Goal: Find contact information: Obtain details needed to contact an individual or organization

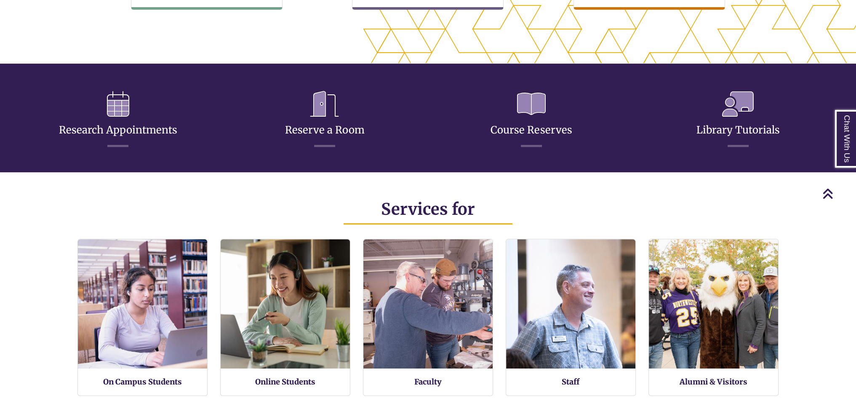
scroll to position [222, 856]
click at [835, 131] on link "Chat With Us" at bounding box center [845, 139] width 21 height 58
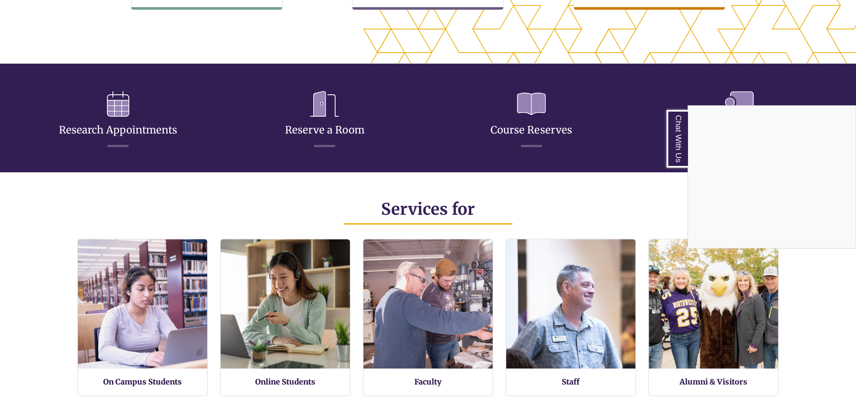
click at [629, 202] on h2 "Services for" at bounding box center [428, 209] width 844 height 20
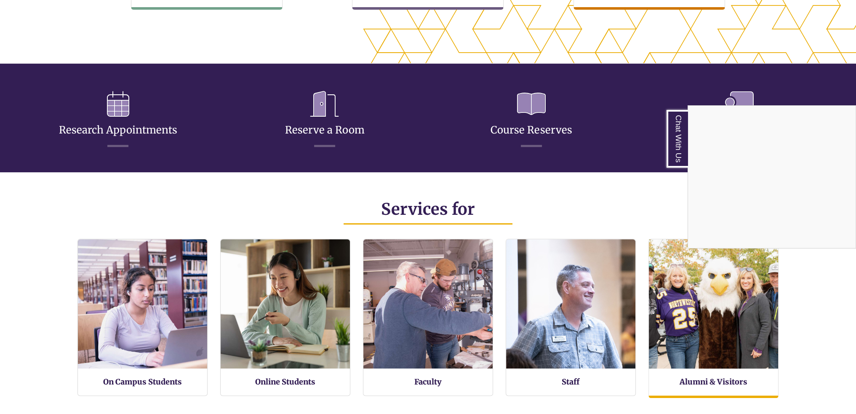
click at [752, 313] on img at bounding box center [713, 304] width 142 height 142
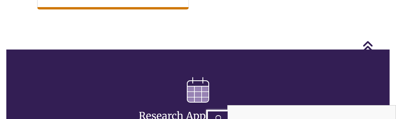
scroll to position [253, 382]
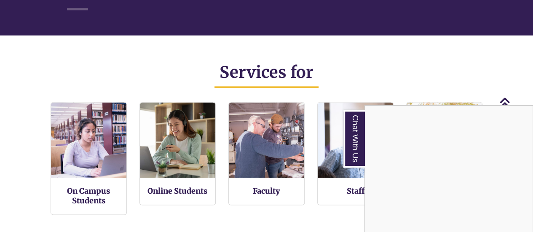
click at [185, 70] on div "Chat With Us" at bounding box center [266, 116] width 533 height 232
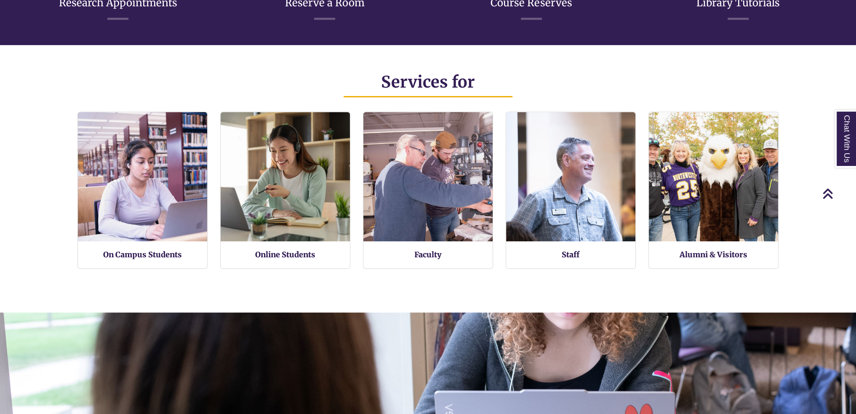
scroll to position [228, 856]
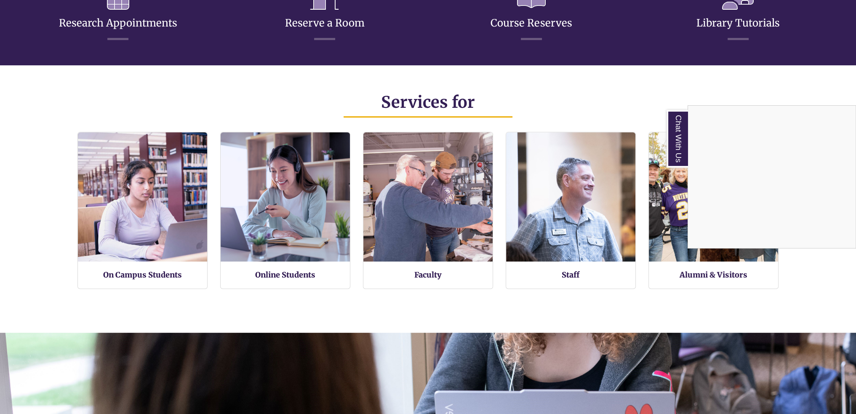
click at [302, 91] on div "Chat With Us" at bounding box center [428, 207] width 856 height 414
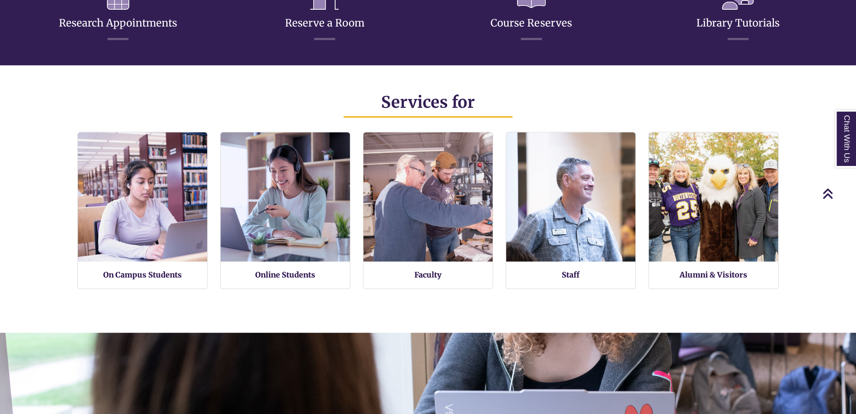
drag, startPoint x: 302, startPoint y: 91, endPoint x: 284, endPoint y: 117, distance: 31.9
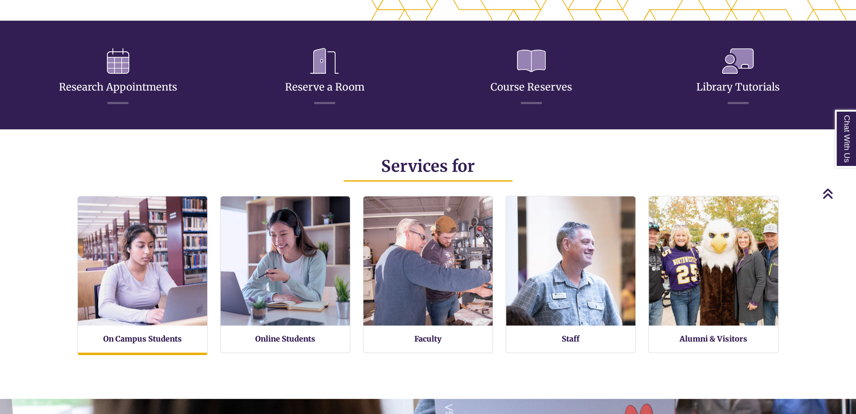
scroll to position [224, 856]
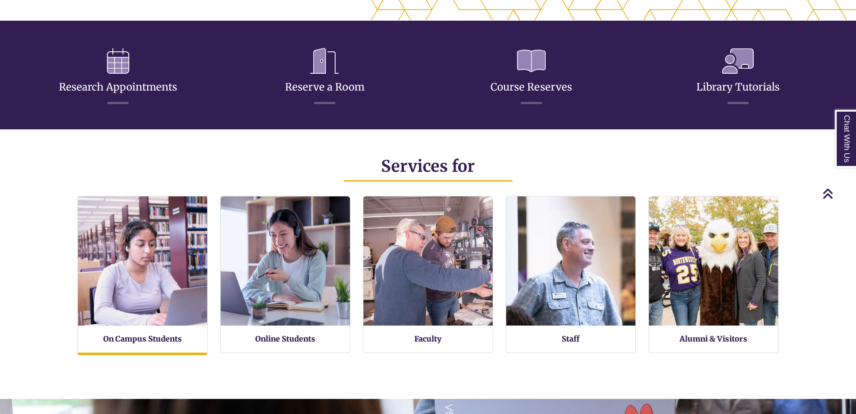
click at [148, 309] on img at bounding box center [143, 261] width 142 height 142
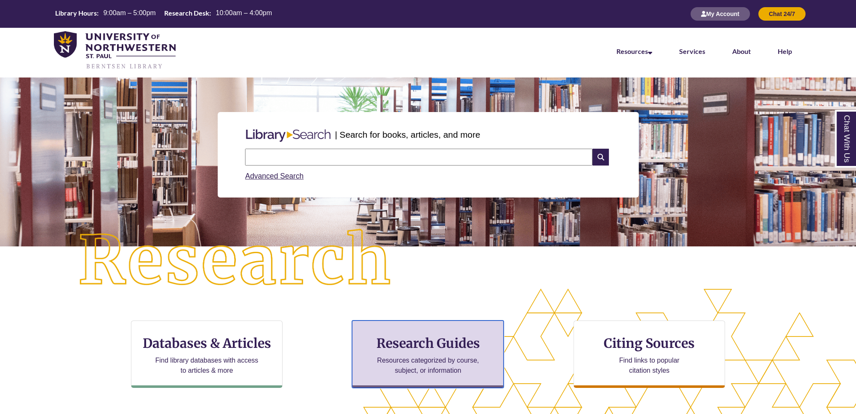
click at [462, 336] on h3 "Research Guides" at bounding box center [427, 343] width 137 height 16
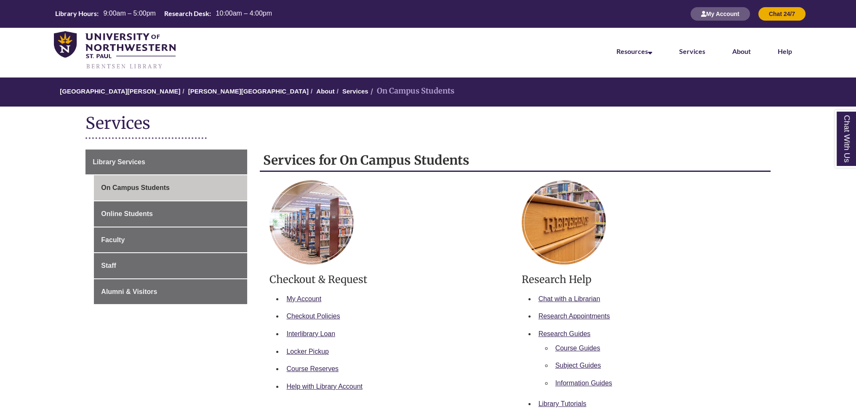
click at [185, 147] on div "Library Services On Campus Students Online Students Faculty Staff Alumni & Visi…" at bounding box center [428, 414] width 685 height 539
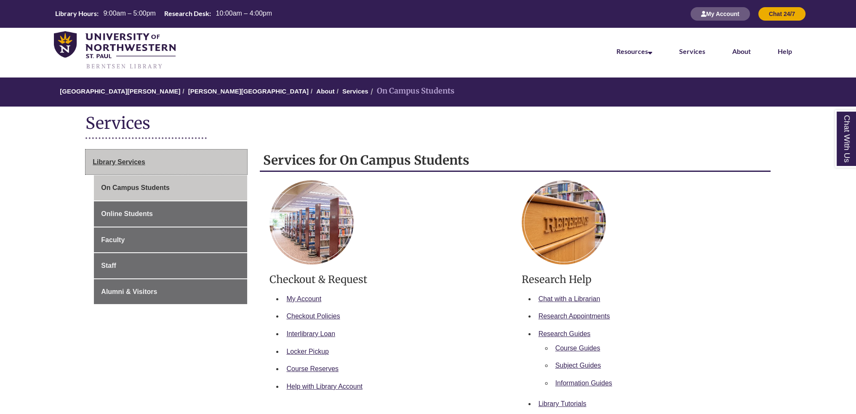
click at [183, 166] on link "Library Services" at bounding box center [167, 162] width 162 height 25
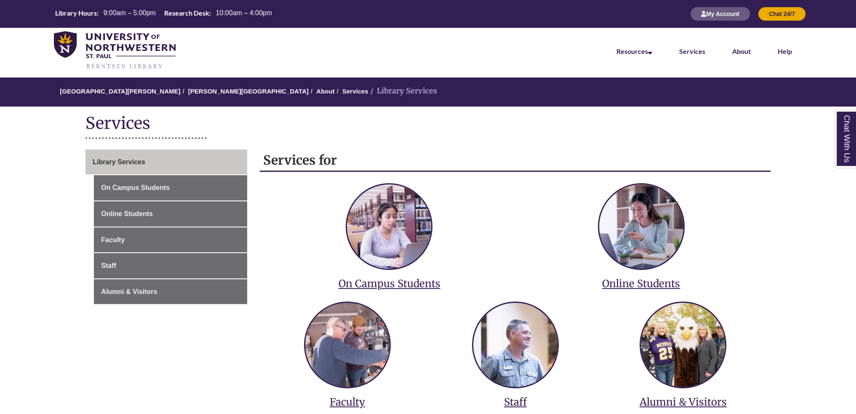
scroll to position [126, 0]
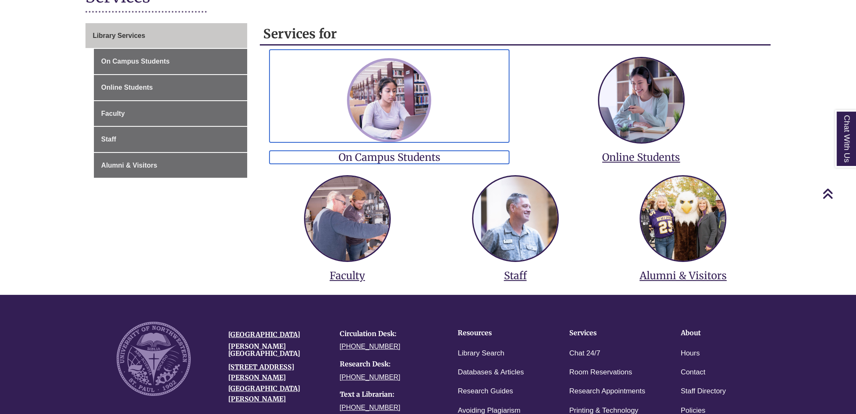
click at [387, 110] on img at bounding box center [389, 100] width 84 height 84
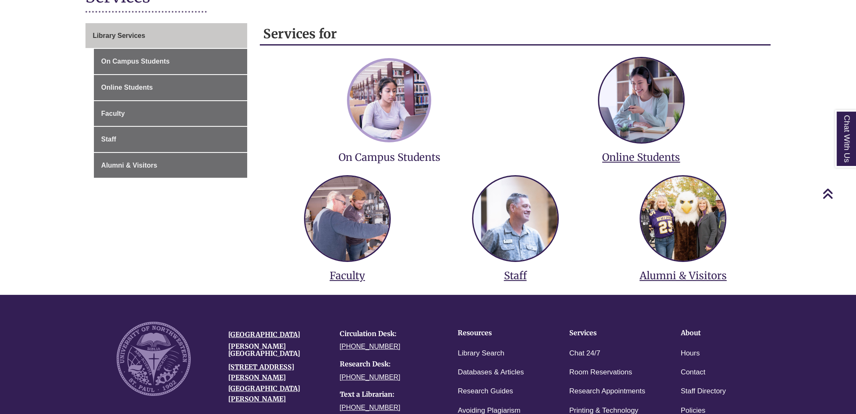
scroll to position [126, 0]
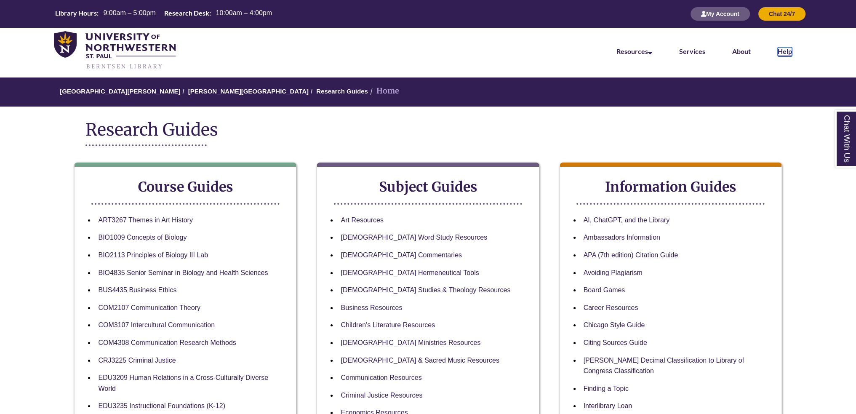
click at [787, 53] on link "Help" at bounding box center [785, 51] width 14 height 9
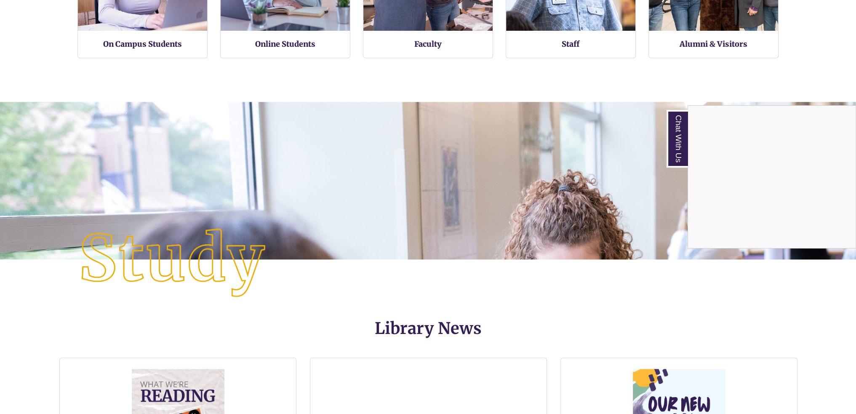
scroll to position [505, 0]
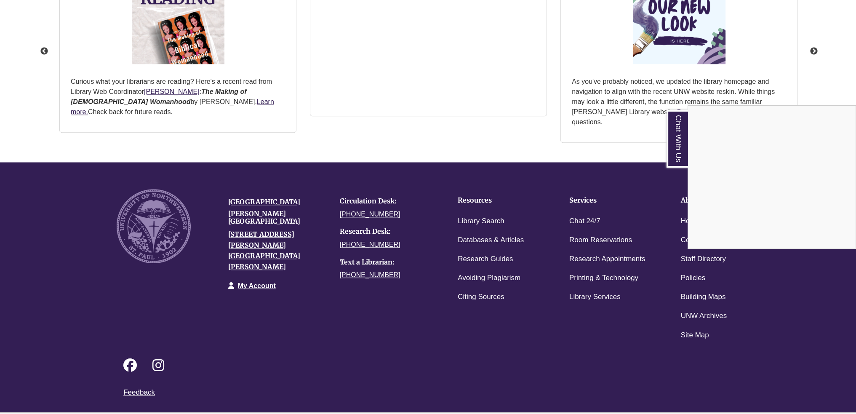
click at [534, 340] on div "Chat With Us" at bounding box center [428, 207] width 856 height 414
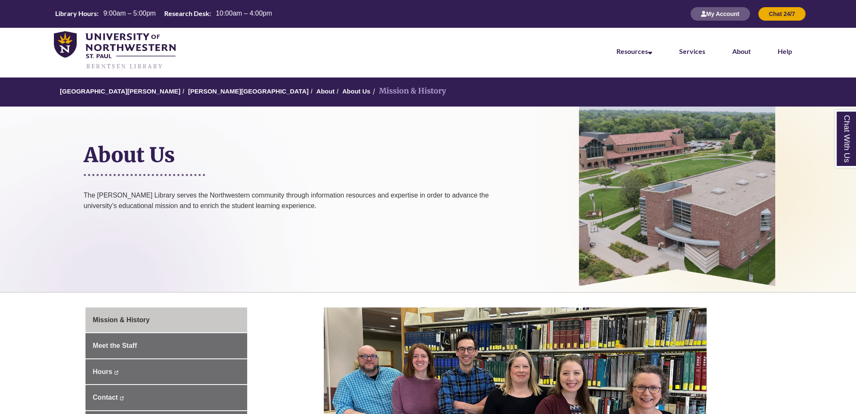
scroll to position [168, 0]
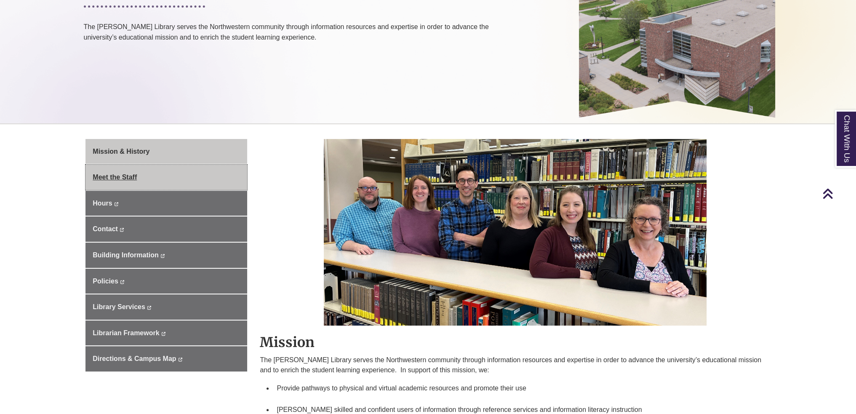
click at [150, 182] on link "Meet the Staff" at bounding box center [167, 177] width 162 height 25
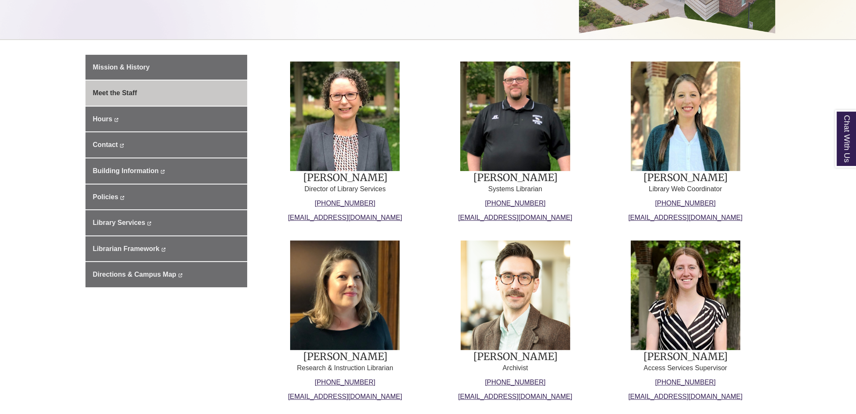
scroll to position [295, 0]
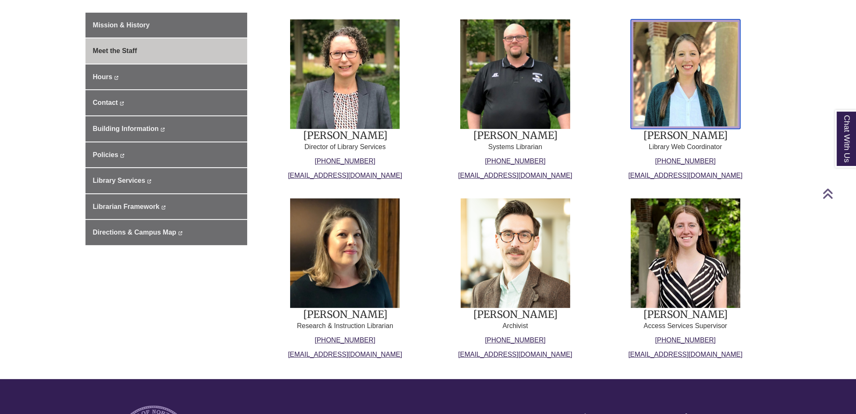
click at [700, 78] on img at bounding box center [686, 74] width 110 height 110
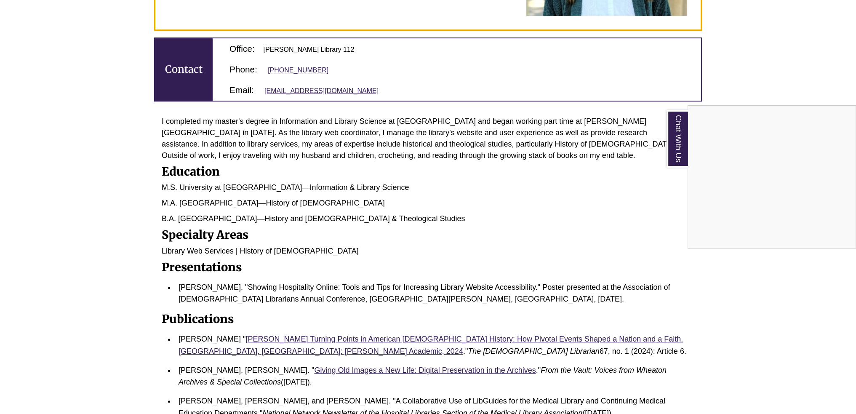
scroll to position [379, 0]
